Goal: Transaction & Acquisition: Obtain resource

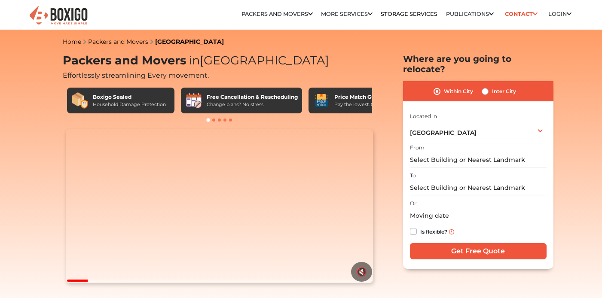
click at [449, 153] on input "text" at bounding box center [478, 160] width 137 height 15
type input "S"
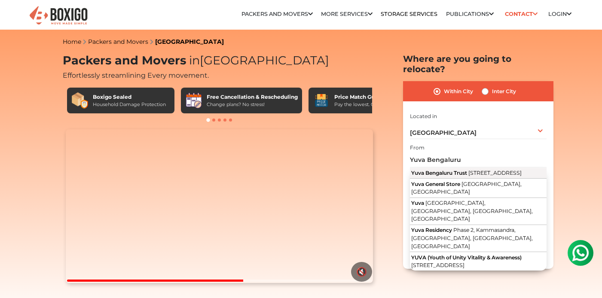
drag, startPoint x: 465, startPoint y: 162, endPoint x: 518, endPoint y: 165, distance: 53.4
click at [518, 170] on span "[STREET_ADDRESS]" at bounding box center [494, 173] width 53 height 6
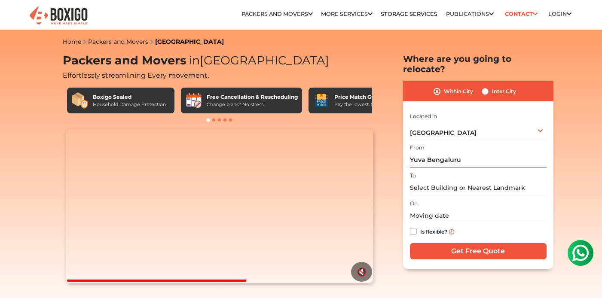
type input "Yuva Bengaluru Trust, [STREET_ADDRESS]"
click at [448, 180] on input "text" at bounding box center [478, 187] width 137 height 15
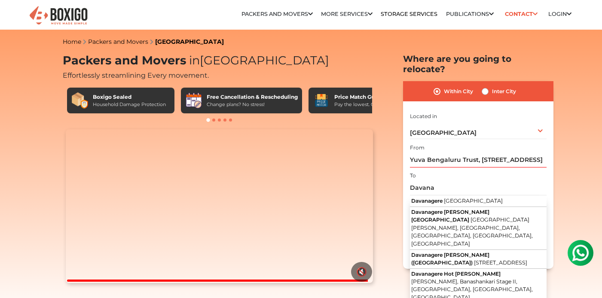
click at [471, 196] on button "Davanagere Karnataka" at bounding box center [478, 201] width 137 height 11
type input "Davanagere, Karnataka"
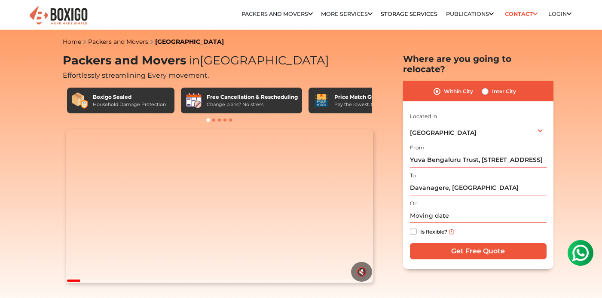
click at [437, 211] on input "text" at bounding box center [478, 215] width 137 height 15
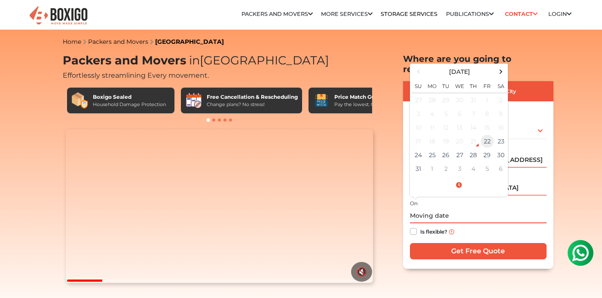
click at [491, 135] on td "22" at bounding box center [487, 142] width 14 height 14
type input "08/22/2025 5:05 PM"
click at [479, 208] on input "08/22/2025 5:05 PM" at bounding box center [478, 215] width 137 height 15
click at [481, 223] on div "Is flexible?" at bounding box center [478, 231] width 137 height 17
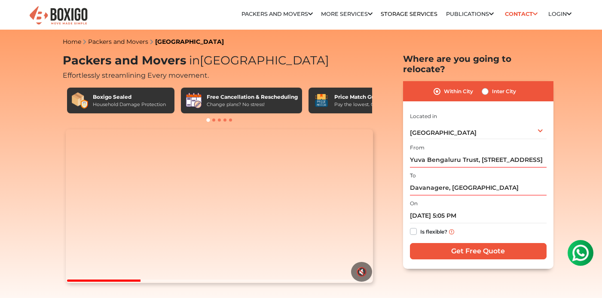
click at [482, 243] on input "Get Free Quote" at bounding box center [478, 251] width 137 height 16
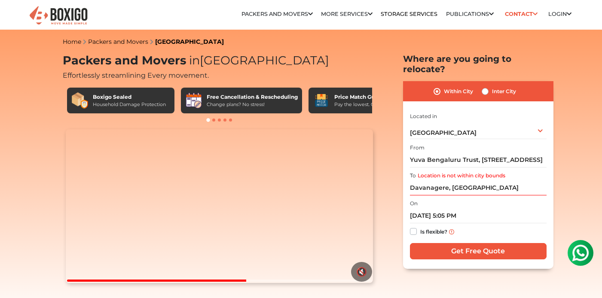
click at [492, 86] on label "Inter City" at bounding box center [504, 91] width 24 height 10
click at [486, 86] on input "Inter City" at bounding box center [485, 90] width 7 height 9
radio input "true"
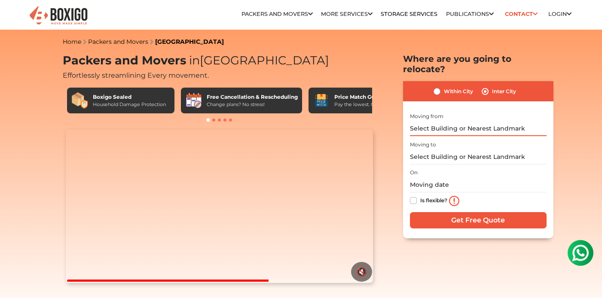
click at [446, 124] on input "text" at bounding box center [478, 128] width 137 height 15
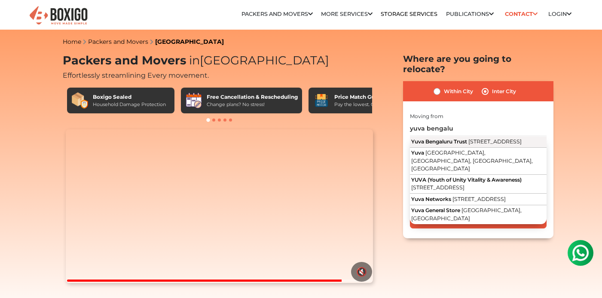
click at [465, 138] on span "Yuva Bengaluru Trust" at bounding box center [439, 141] width 56 height 6
type input "Yuva Bengaluru Trust, 14th A Cross Road, Mahalakshmipuram Layout, Mahalakshmipu…"
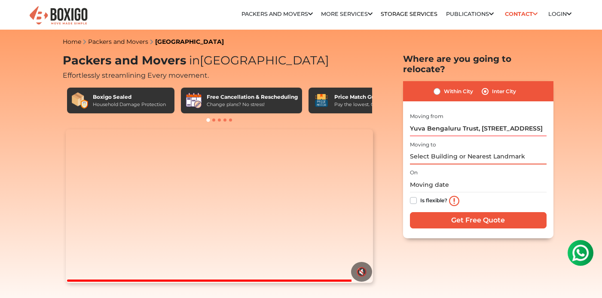
click at [455, 150] on input "text" at bounding box center [478, 157] width 137 height 15
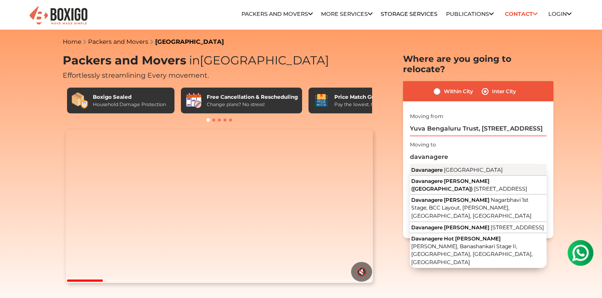
click at [465, 167] on span "Karnataka" at bounding box center [473, 170] width 59 height 6
type input "Davanagere, Karnataka"
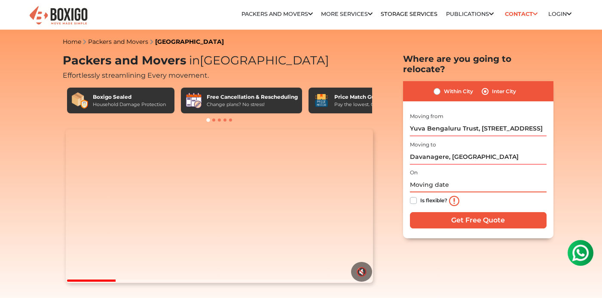
click at [448, 178] on input "text" at bounding box center [478, 184] width 137 height 15
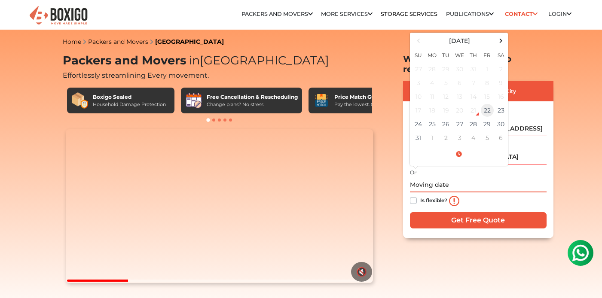
click at [486, 104] on td "22" at bounding box center [487, 111] width 14 height 14
type input "08/22/2025 5:05 PM"
click at [461, 147] on span at bounding box center [459, 154] width 95 height 15
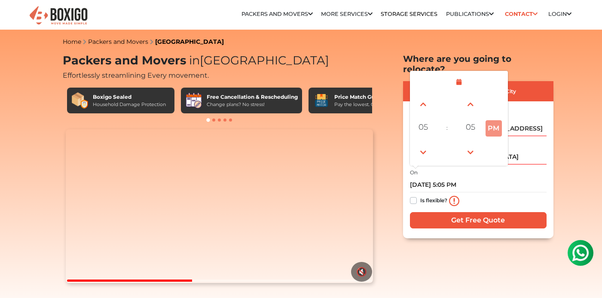
click at [469, 193] on div "Is flexible?" at bounding box center [478, 201] width 137 height 17
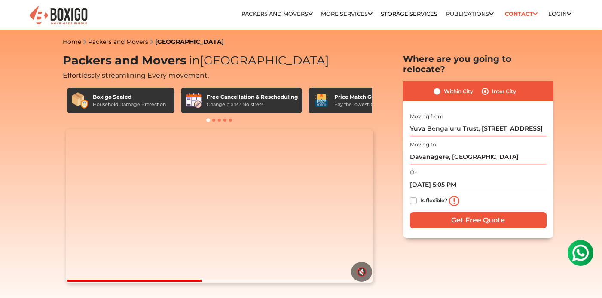
click at [420, 196] on label "Is flexible?" at bounding box center [433, 200] width 27 height 9
click at [416, 196] on input "Is flexible?" at bounding box center [413, 200] width 7 height 9
checkbox input "true"
click at [448, 212] on input "Get Free Quote" at bounding box center [478, 220] width 137 height 16
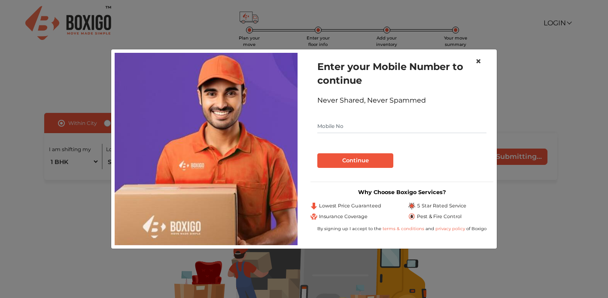
click at [477, 58] on span "×" at bounding box center [479, 61] width 6 height 12
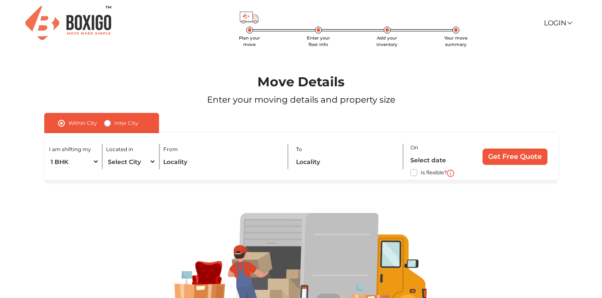
click at [114, 125] on label "Inter City" at bounding box center [126, 123] width 24 height 10
click at [105, 125] on input "Inter City" at bounding box center [107, 122] width 7 height 9
radio input "true"
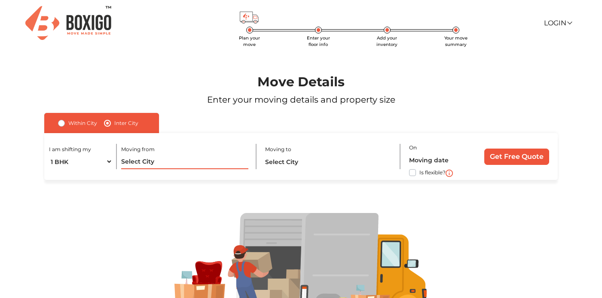
click at [239, 162] on input "text" at bounding box center [184, 161] width 127 height 15
select select "FEW ITEMS"
click at [145, 161] on input "text" at bounding box center [184, 161] width 127 height 15
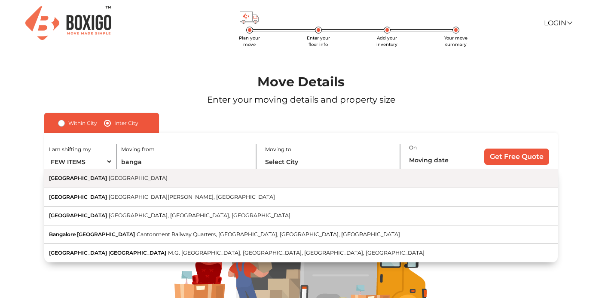
click at [109, 181] on span "[GEOGRAPHIC_DATA]" at bounding box center [138, 178] width 59 height 6
type input "Bangalore, Karnataka"
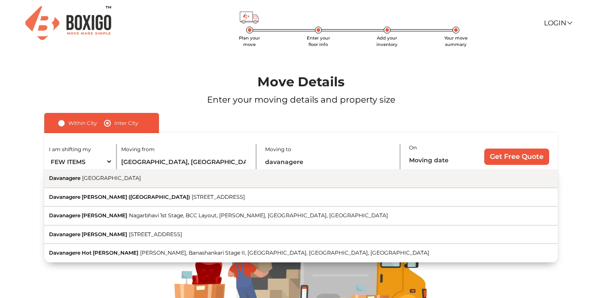
click at [138, 185] on button "Davanagere Karnataka" at bounding box center [301, 178] width 514 height 19
type input "Davanagere, [GEOGRAPHIC_DATA]"
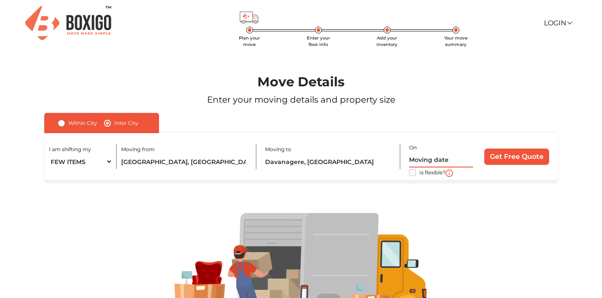
click at [411, 156] on input "text" at bounding box center [441, 160] width 64 height 15
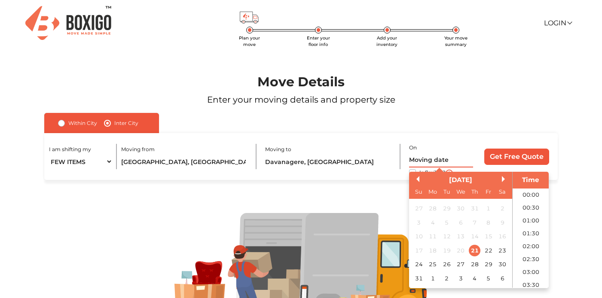
scroll to position [395, 0]
click at [419, 173] on label "Is flexible?" at bounding box center [432, 172] width 26 height 9
click at [51, 173] on input "Is flexible?" at bounding box center [47, 172] width 7 height 9
checkbox input "true"
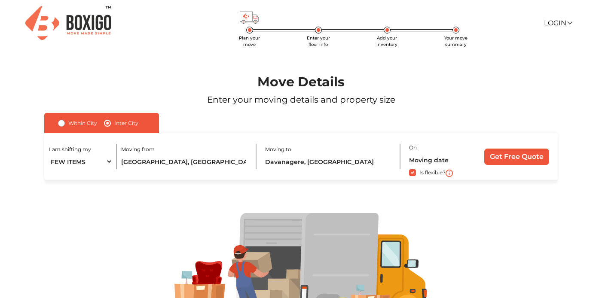
click at [506, 158] on input "Get Free Quote" at bounding box center [516, 157] width 65 height 16
click at [426, 162] on input "text" at bounding box center [441, 160] width 64 height 15
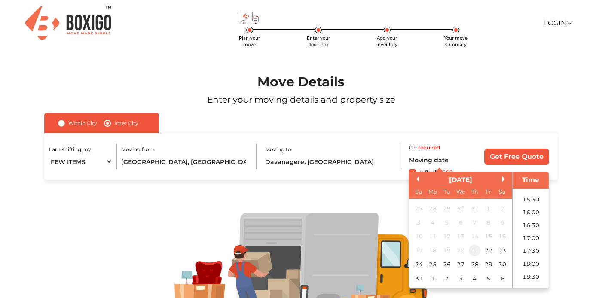
click at [473, 254] on div "21" at bounding box center [474, 251] width 12 height 12
type input "21/08/2025 12:00 AM"
click at [510, 153] on input "Get Free Quote" at bounding box center [516, 157] width 65 height 16
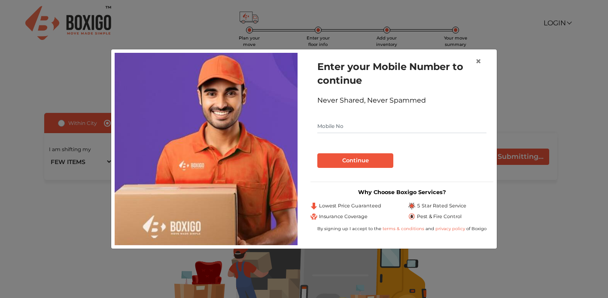
click at [355, 133] on form "Enter your Mobile Number to continue Never Shared, Never Spammed Continue" at bounding box center [402, 114] width 169 height 108
click at [354, 129] on input "text" at bounding box center [402, 126] width 169 height 14
type input "9845313000"
click at [344, 156] on button "Continue" at bounding box center [356, 160] width 76 height 15
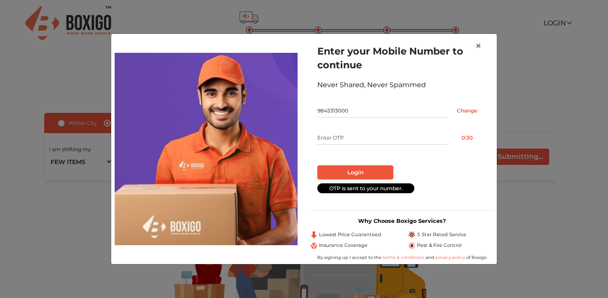
click at [345, 138] on input "text" at bounding box center [383, 138] width 130 height 14
type input "8001"
click at [330, 177] on button "Login" at bounding box center [356, 172] width 76 height 15
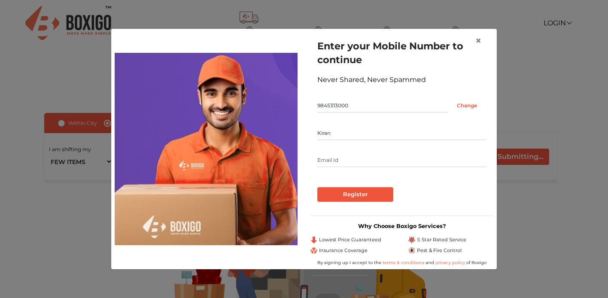
type input "Kiran"
type input "prajwal2u@gmail.con"
click at [359, 193] on input "Register" at bounding box center [356, 194] width 76 height 15
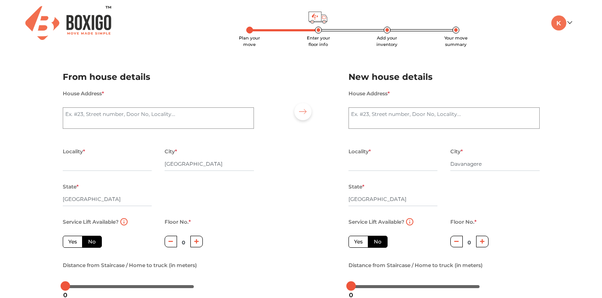
click at [89, 24] on img at bounding box center [68, 23] width 86 height 34
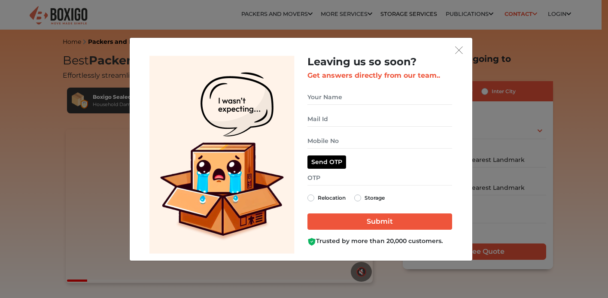
click at [457, 51] on img "get free quote dialog" at bounding box center [459, 50] width 8 height 8
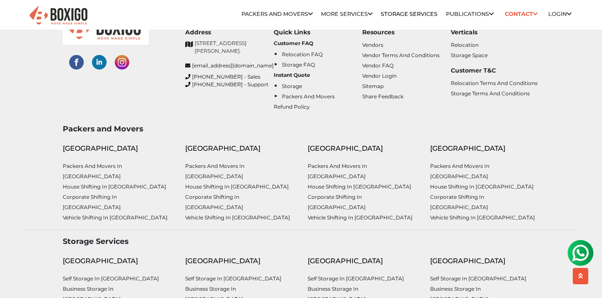
scroll to position [2743, 0]
